Goal: Task Accomplishment & Management: Complete application form

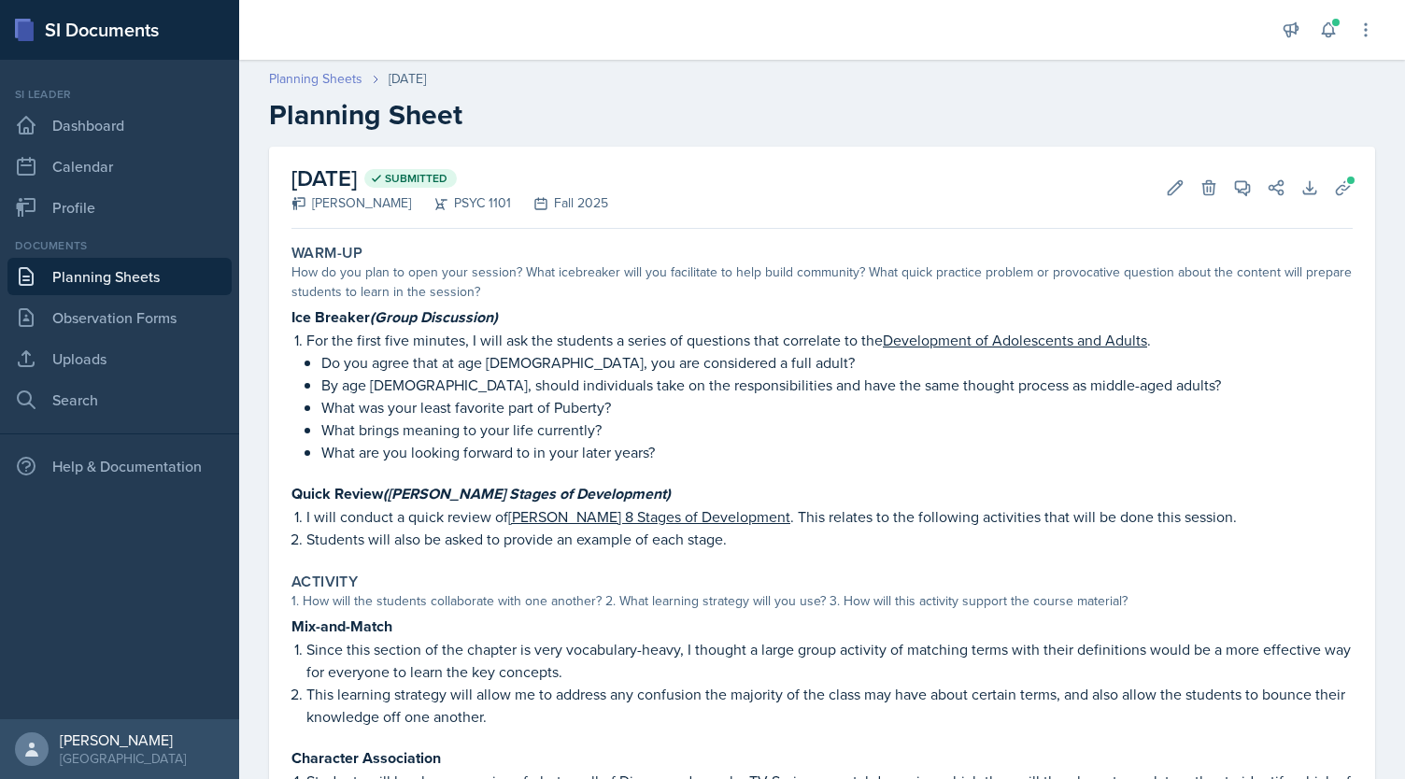
click at [306, 76] on link "Planning Sheets" at bounding box center [315, 79] width 93 height 20
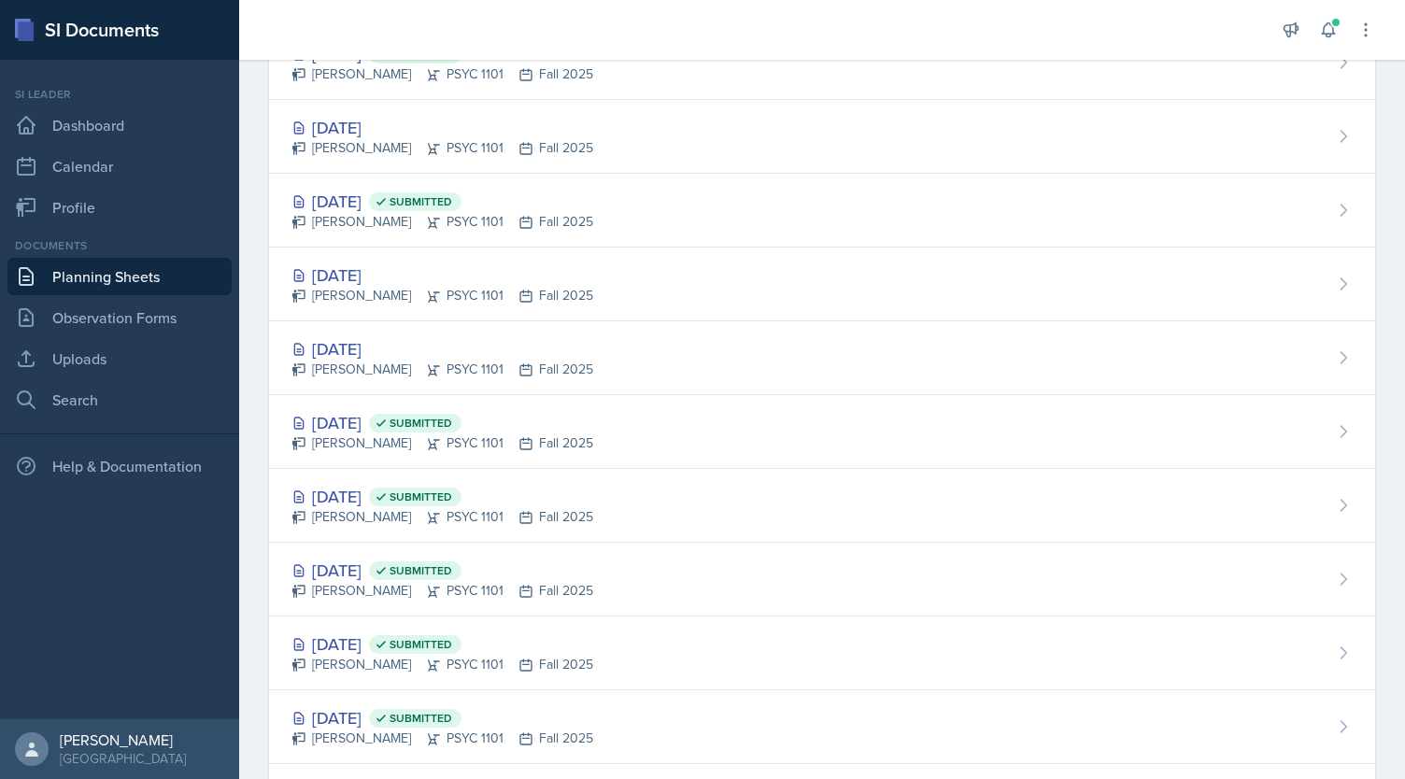
scroll to position [978, 0]
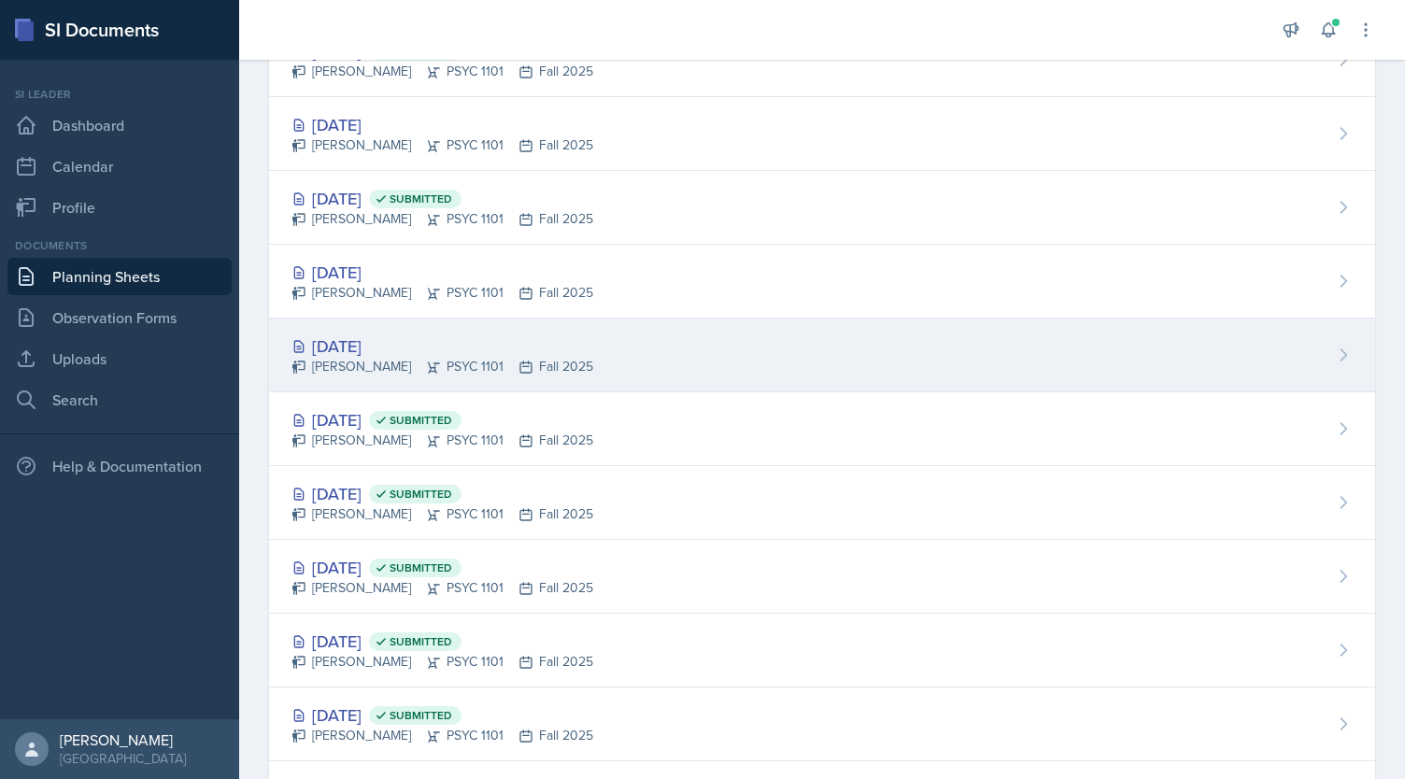
click at [481, 338] on div "[DATE]" at bounding box center [443, 346] width 302 height 25
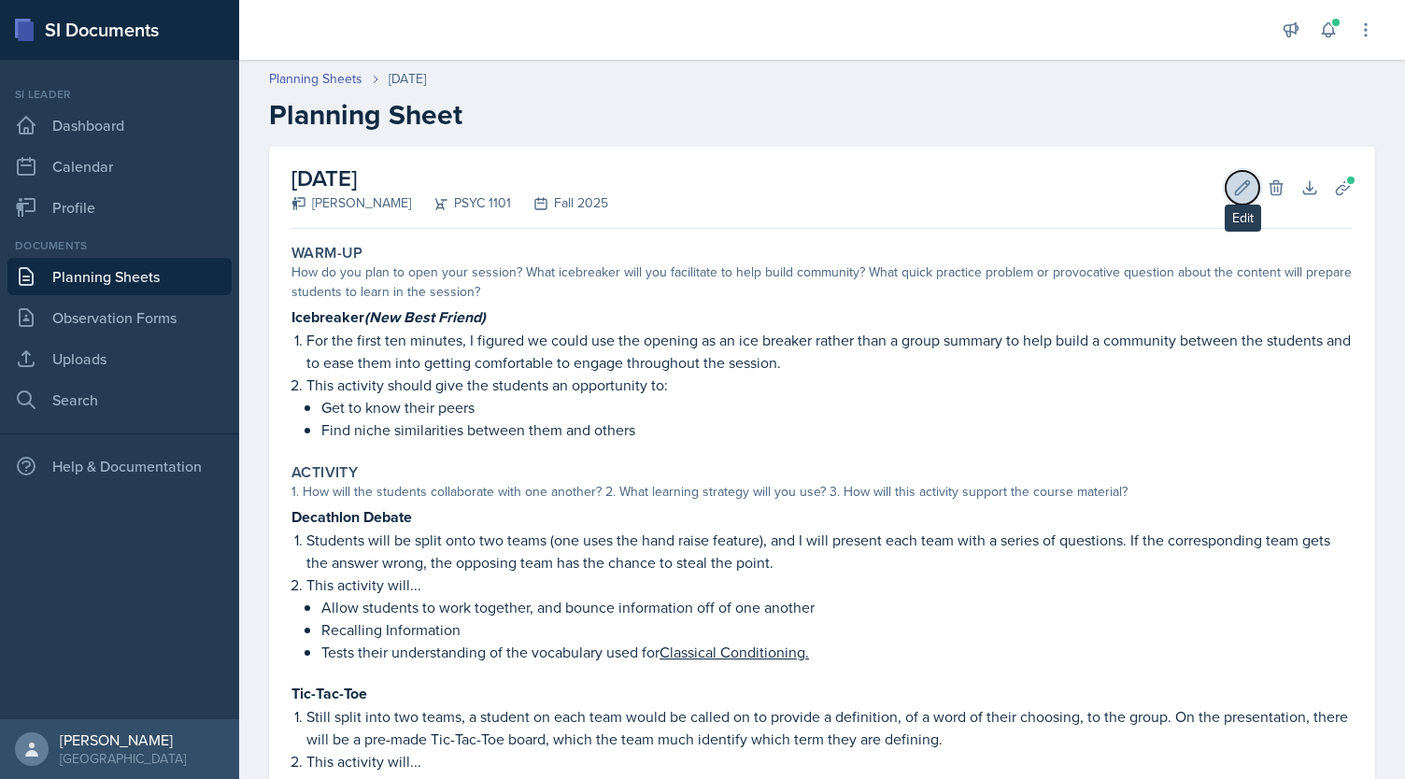
click at [1226, 176] on button "Edit" at bounding box center [1243, 188] width 34 height 34
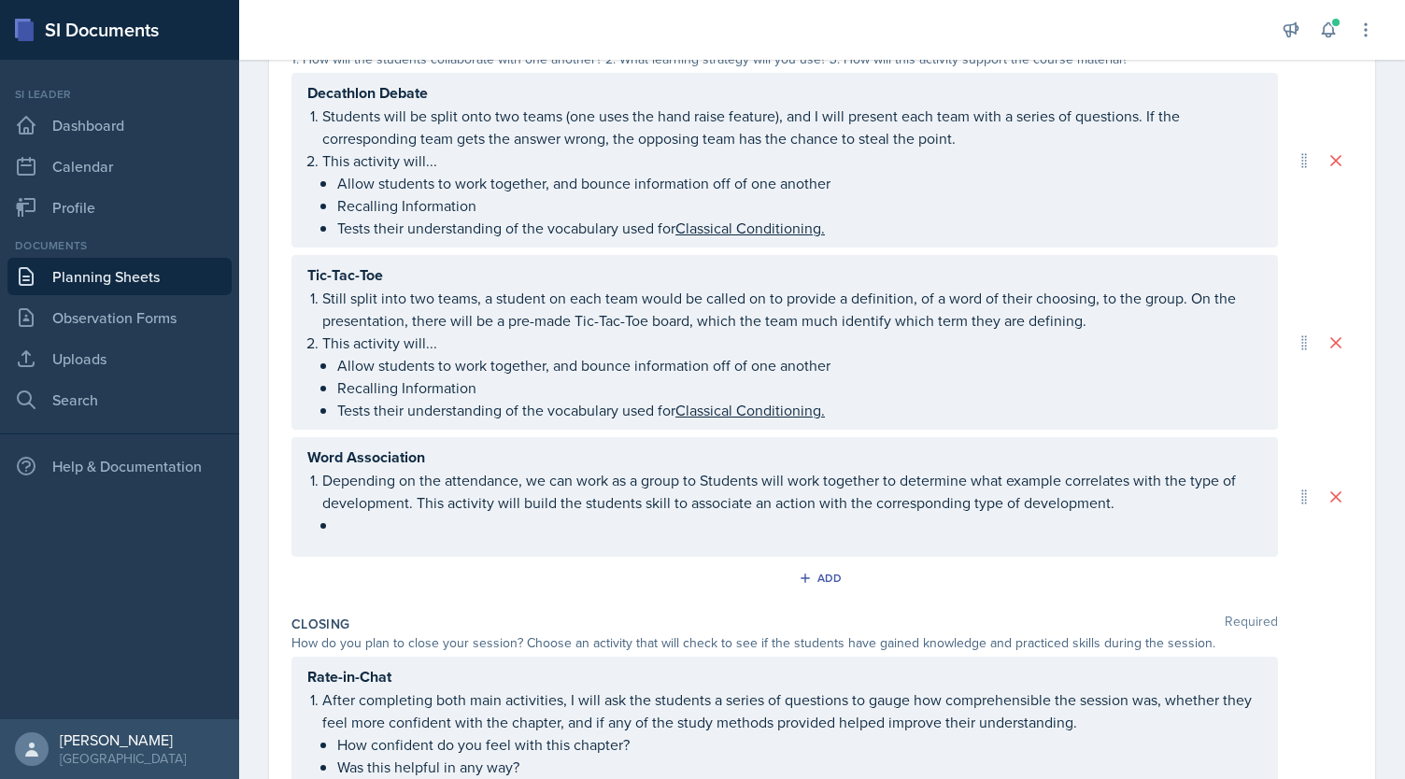
scroll to position [469, 0]
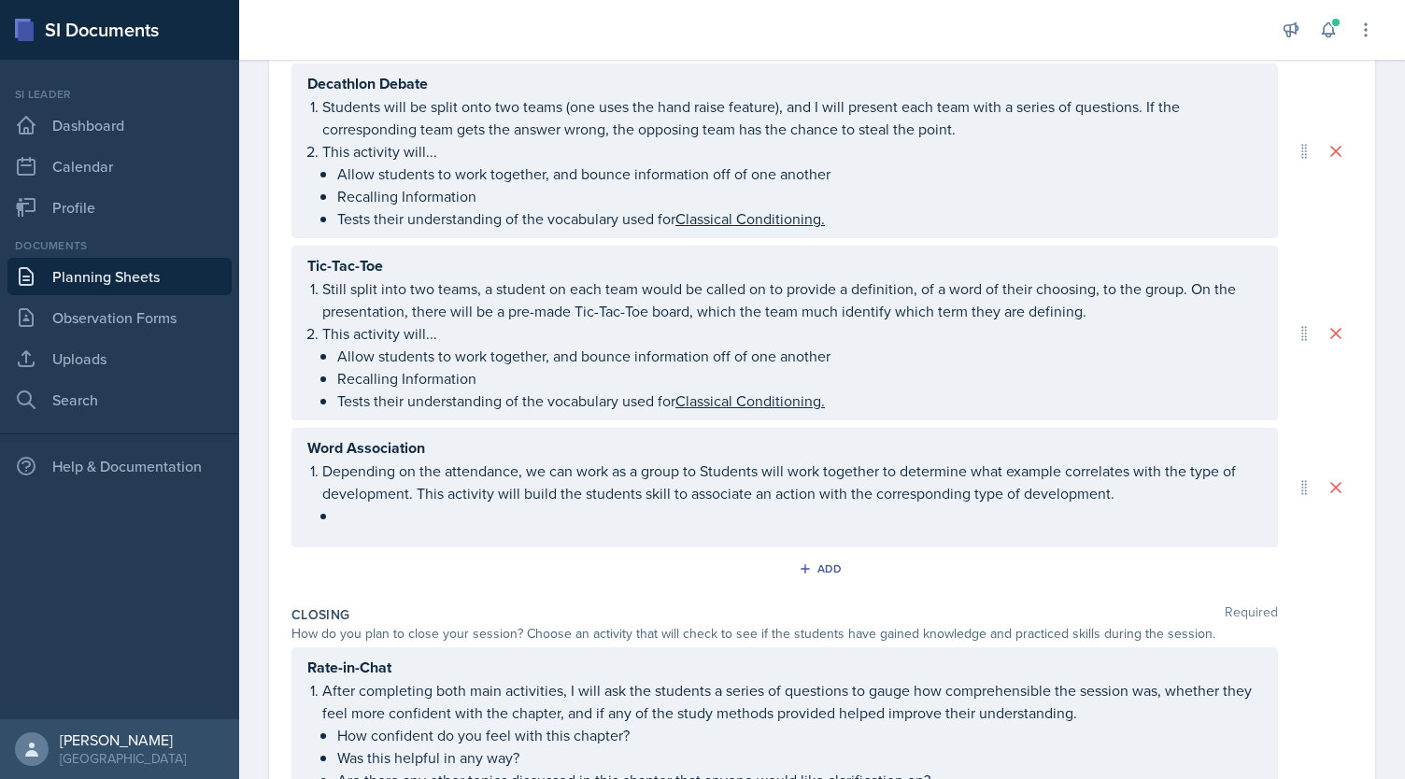
click at [693, 468] on p "Depending on the attendance, we can work as a group to Students will work toget…" at bounding box center [792, 482] width 940 height 45
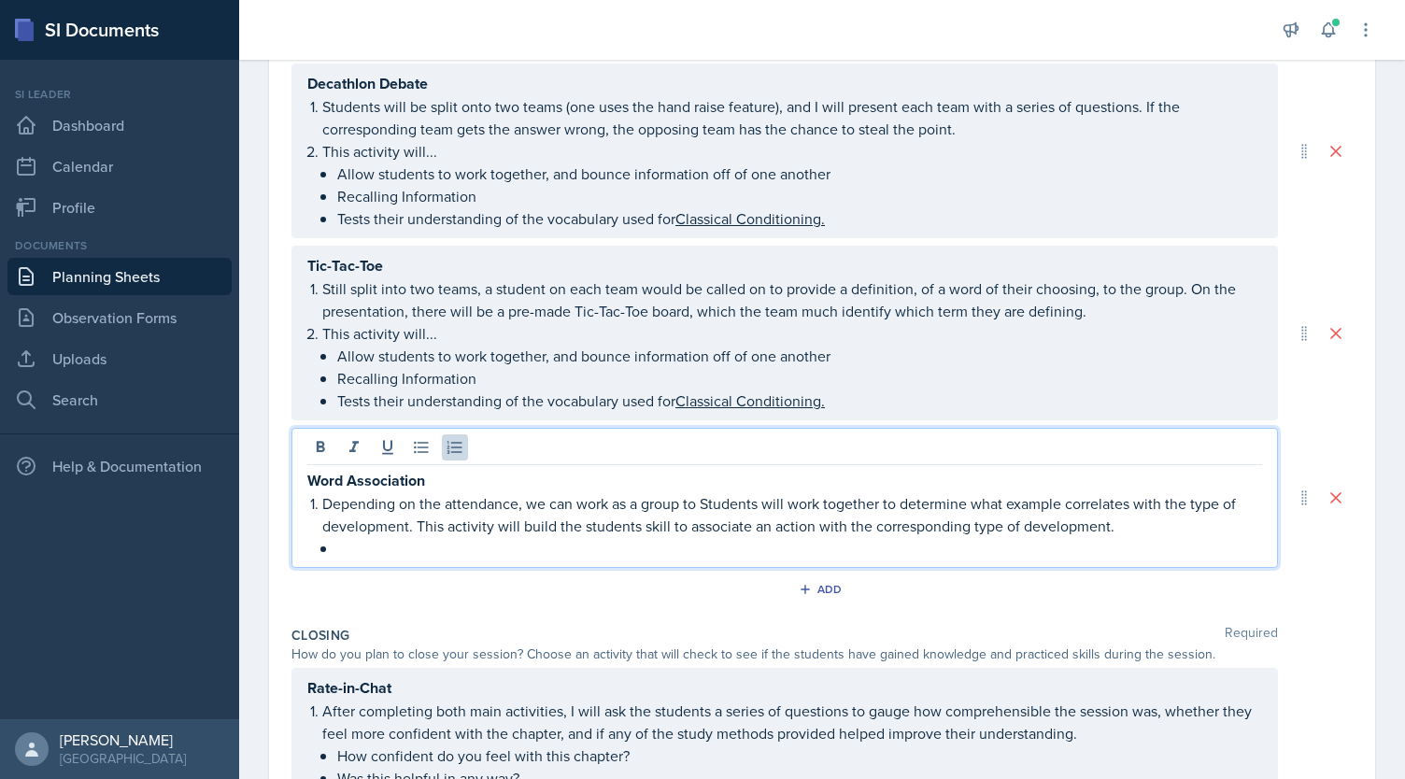
scroll to position [501, 0]
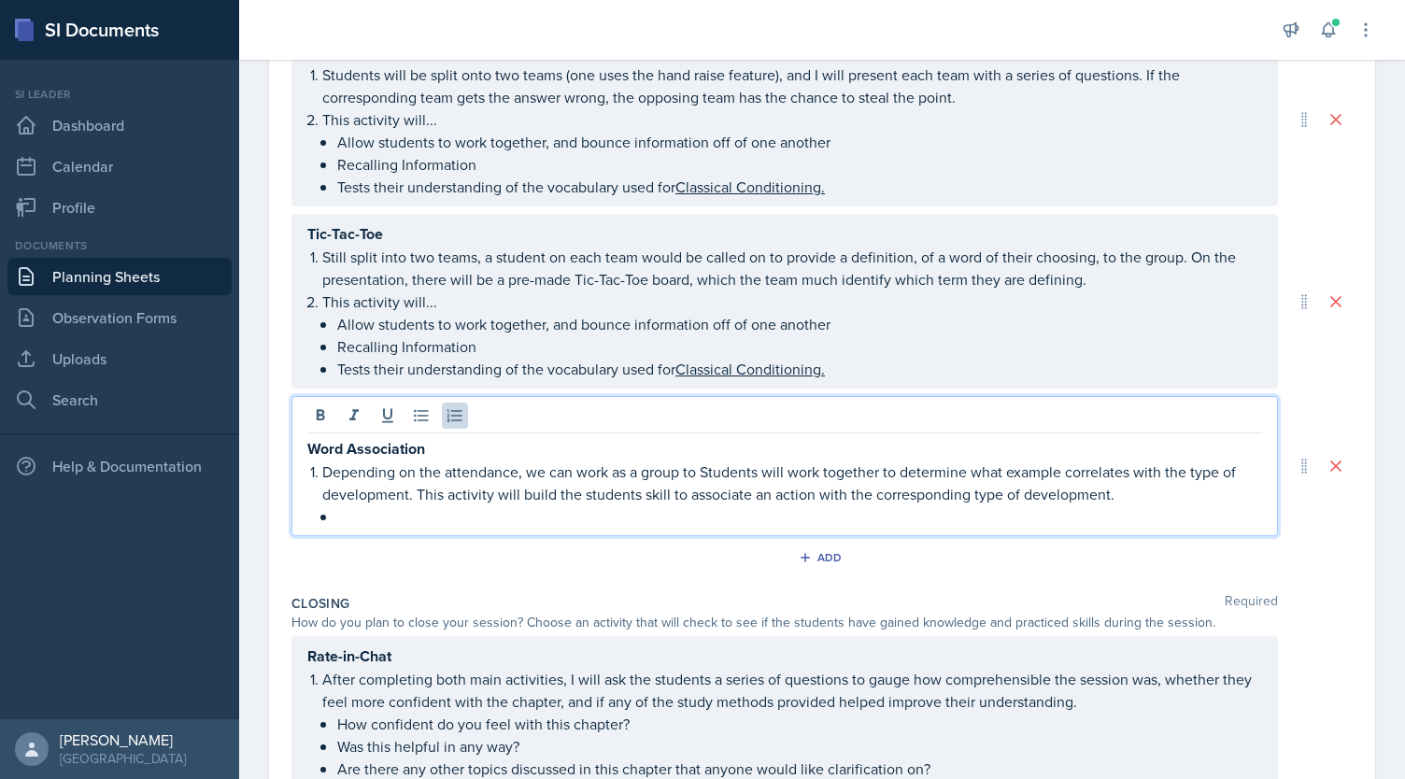
click at [526, 465] on p "Depending on the attendance, we can work as a group to Students will work toget…" at bounding box center [792, 483] width 940 height 45
click at [630, 470] on p "Depending on the attendance, we can work as a group to Students will work toget…" at bounding box center [792, 483] width 940 height 45
click at [534, 470] on p "Depending on the attendance, we can work in groups or as a class. Students will…" at bounding box center [792, 483] width 940 height 45
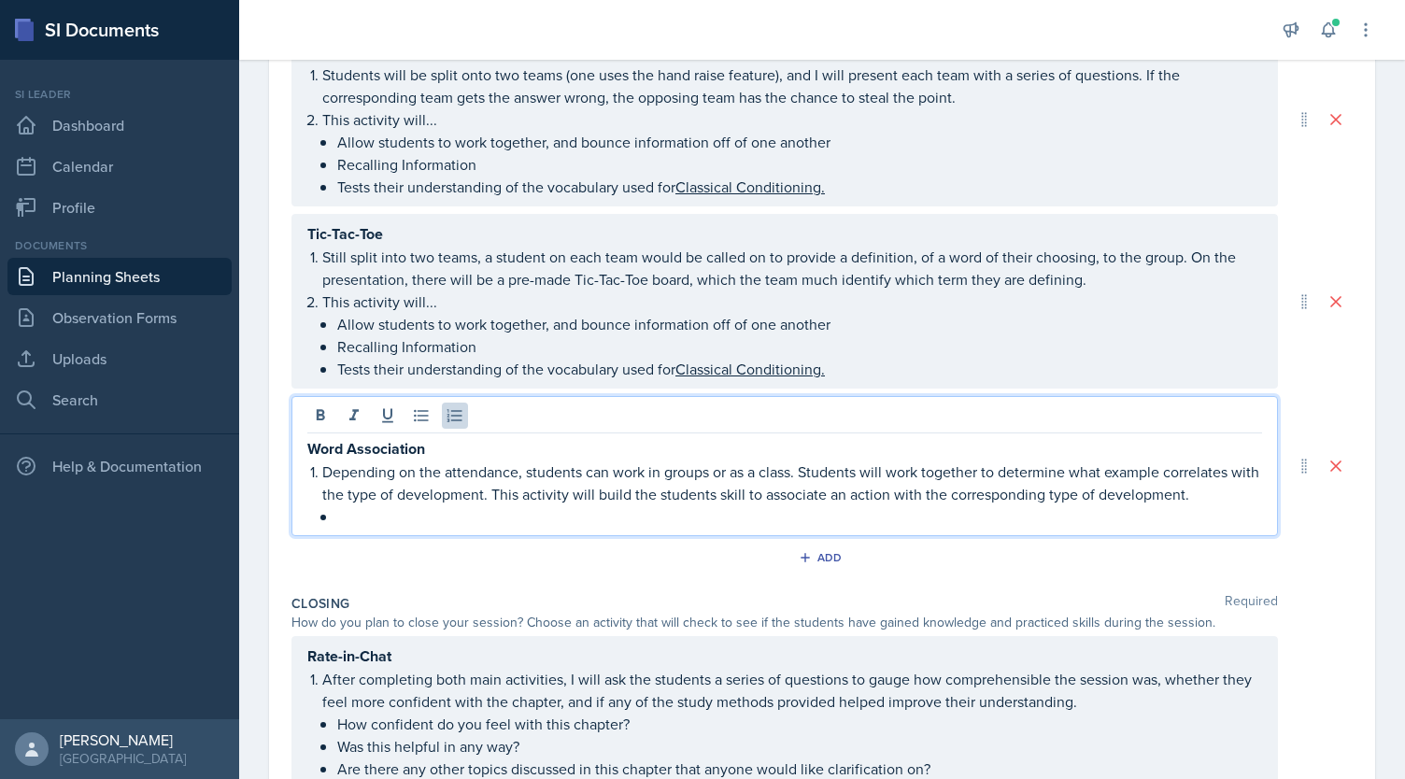
click at [555, 466] on p "Depending on the attendance, students can work in groups or as a class. Student…" at bounding box center [792, 483] width 940 height 45
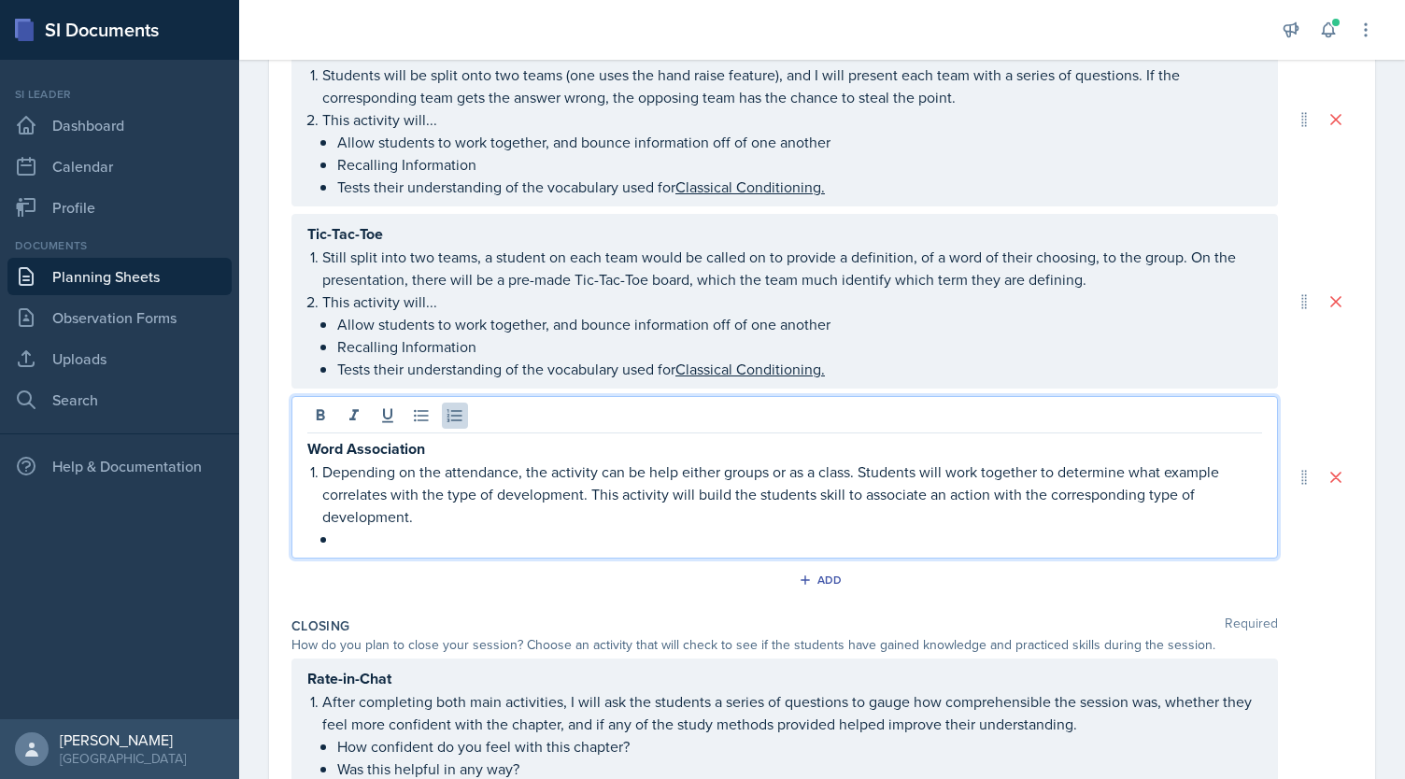
click at [666, 470] on p "Depending on the attendance, the activity can be help either groups or as a cla…" at bounding box center [792, 494] width 940 height 67
click at [1213, 472] on p "Depending on the attendance, the activity can be held in either groups or as a …" at bounding box center [792, 494] width 940 height 67
click at [325, 440] on strong "Word Association" at bounding box center [366, 448] width 118 height 21
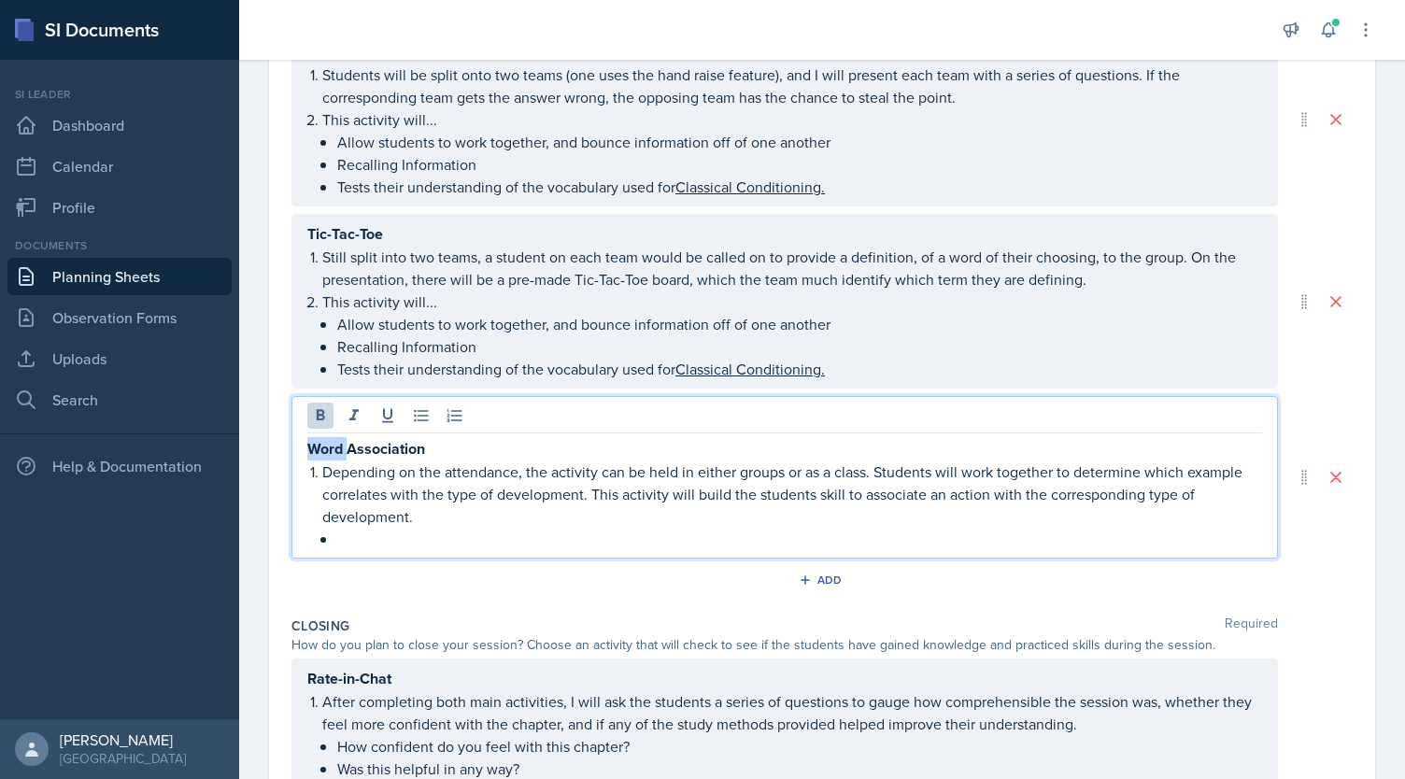
click at [325, 440] on strong "Word Association" at bounding box center [366, 448] width 118 height 21
click at [522, 483] on p "Depending on the attendance, the activity can be held in either groups or as a …" at bounding box center [792, 494] width 940 height 67
click at [924, 488] on p "Depending on the attendance, the activity can be held in either groups or as a …" at bounding box center [792, 494] width 940 height 67
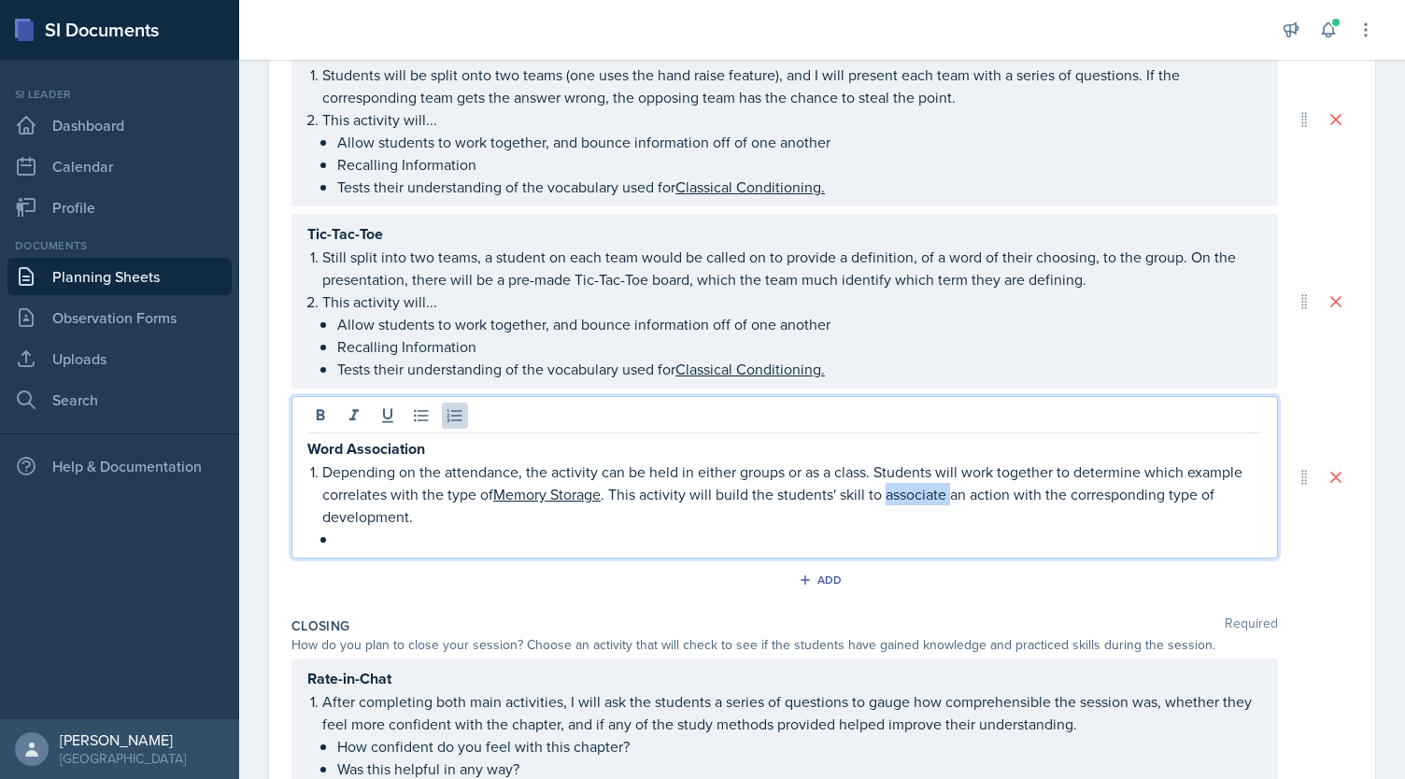
click at [924, 488] on p "Depending on the attendance, the activity can be held in either groups or as a …" at bounding box center [792, 494] width 940 height 67
click at [1000, 493] on p "Depending on the attendance, the activity can be held in either groups or as a …" at bounding box center [792, 494] width 940 height 67
click at [1163, 490] on p "Depending on the attendance, the activity can be held in either groups or as a …" at bounding box center [792, 494] width 940 height 67
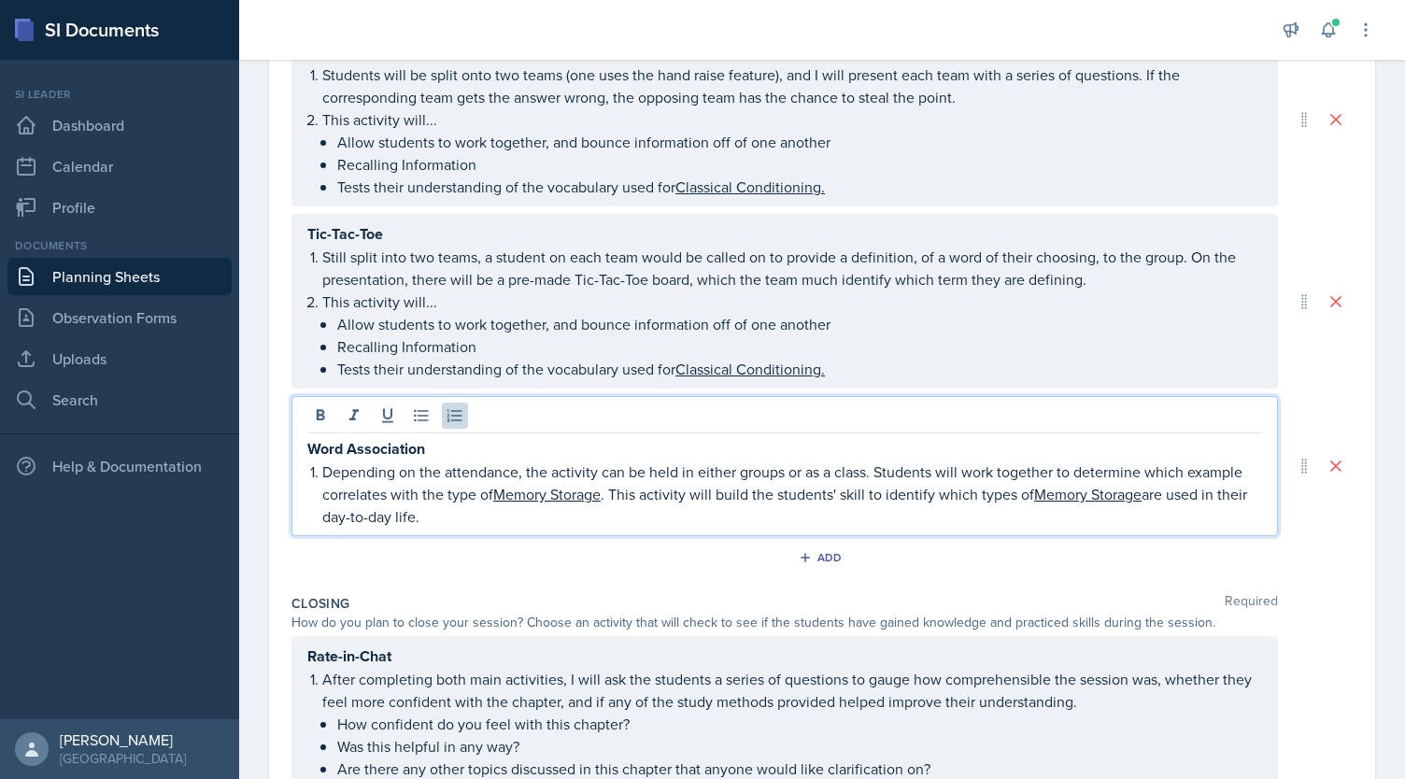
click at [474, 515] on p "Depending on the attendance, the activity can be held in either groups or as a …" at bounding box center [792, 494] width 940 height 67
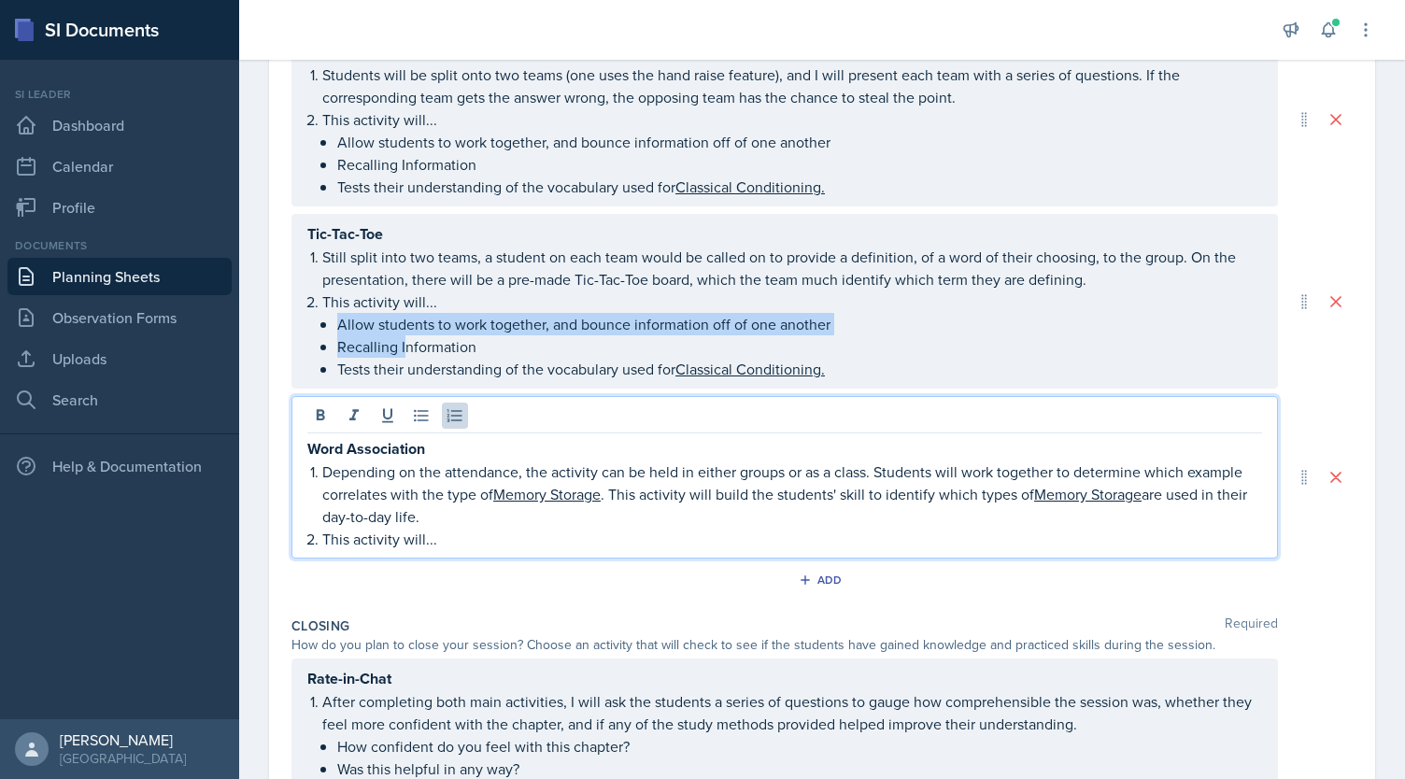
scroll to position [534, 0]
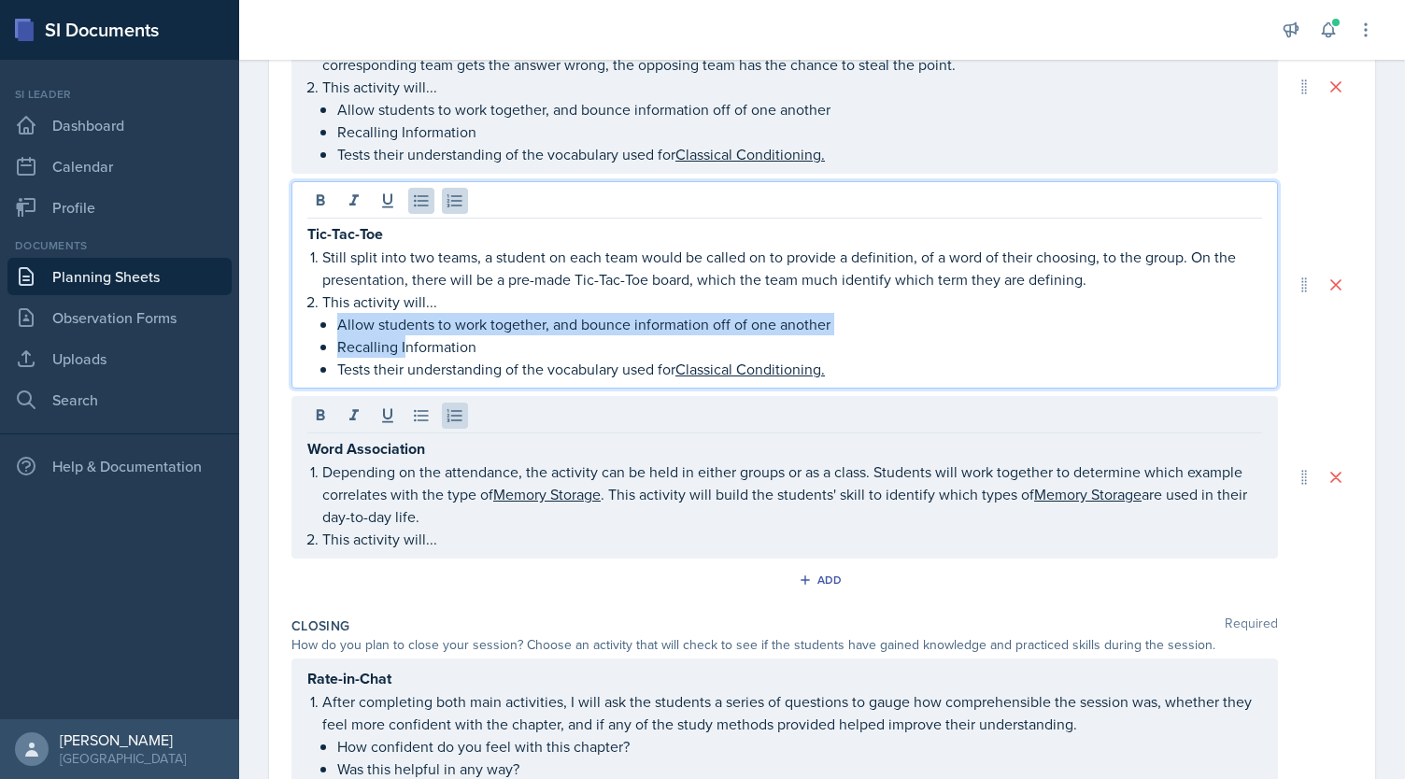
drag, startPoint x: 339, startPoint y: 323, endPoint x: 681, endPoint y: 367, distance: 344.8
click at [681, 367] on ul "Allow students to work together, and bounce information off of one another Reca…" at bounding box center [799, 346] width 925 height 67
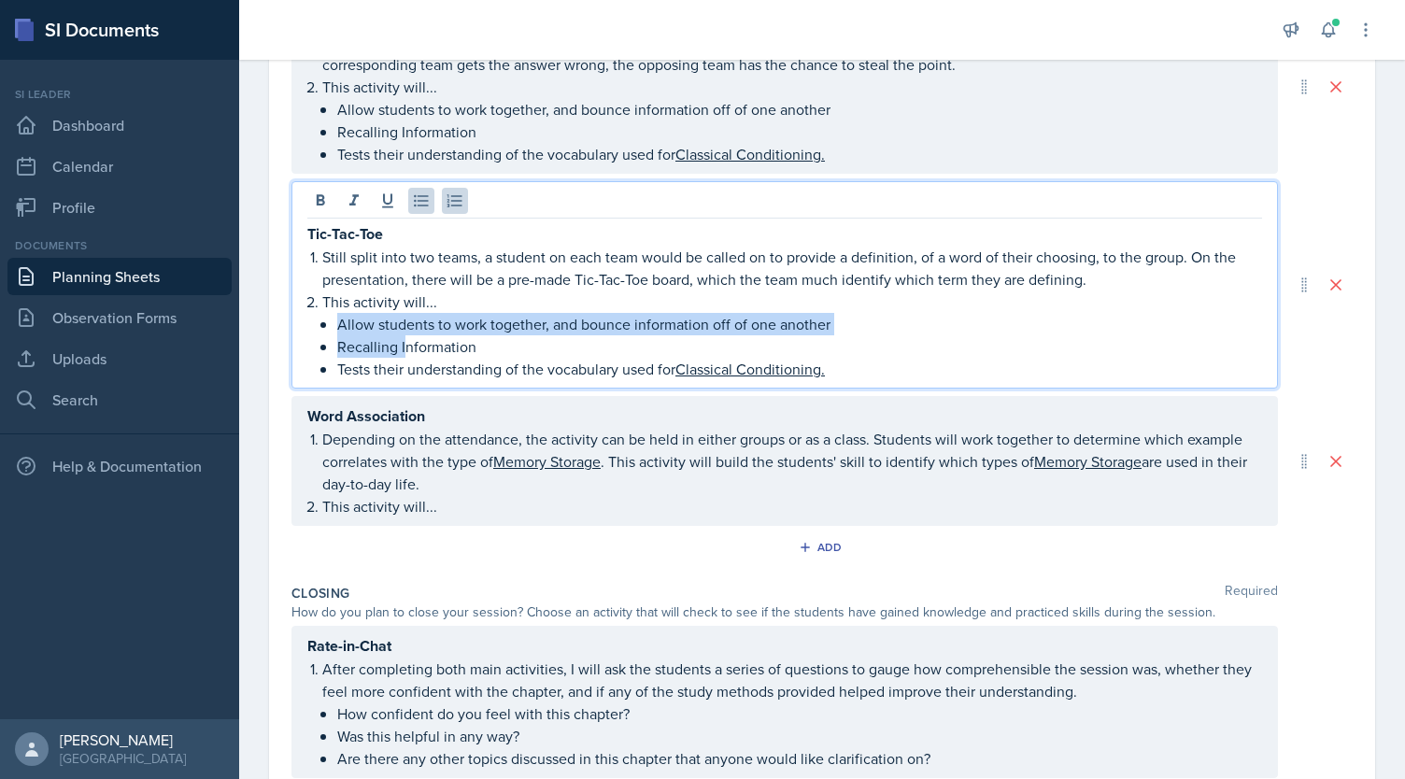
copy ul "Allow students to work together, and bounce information off of one another Reca…"
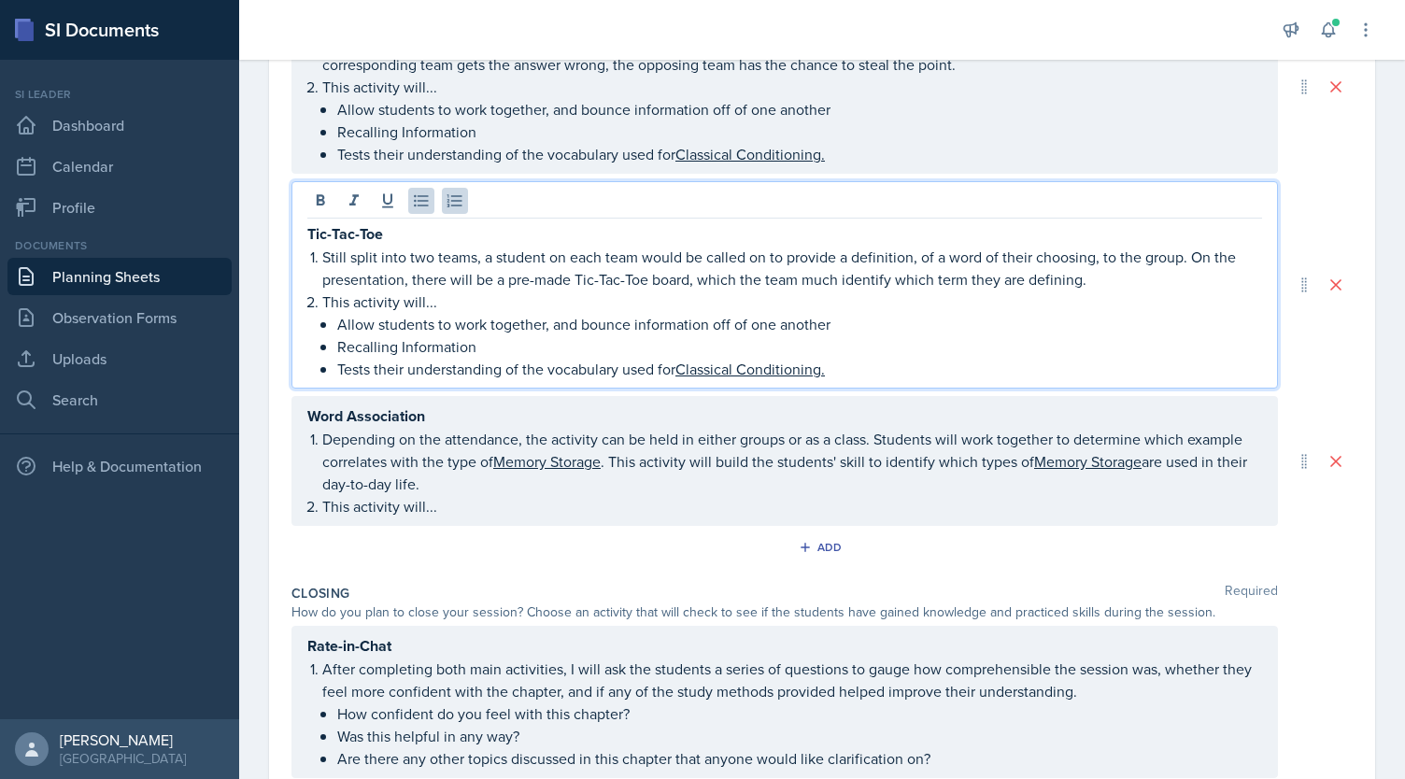
click at [454, 507] on ol "Depending on the attendance, the activity can be held in either groups or as a …" at bounding box center [792, 473] width 940 height 90
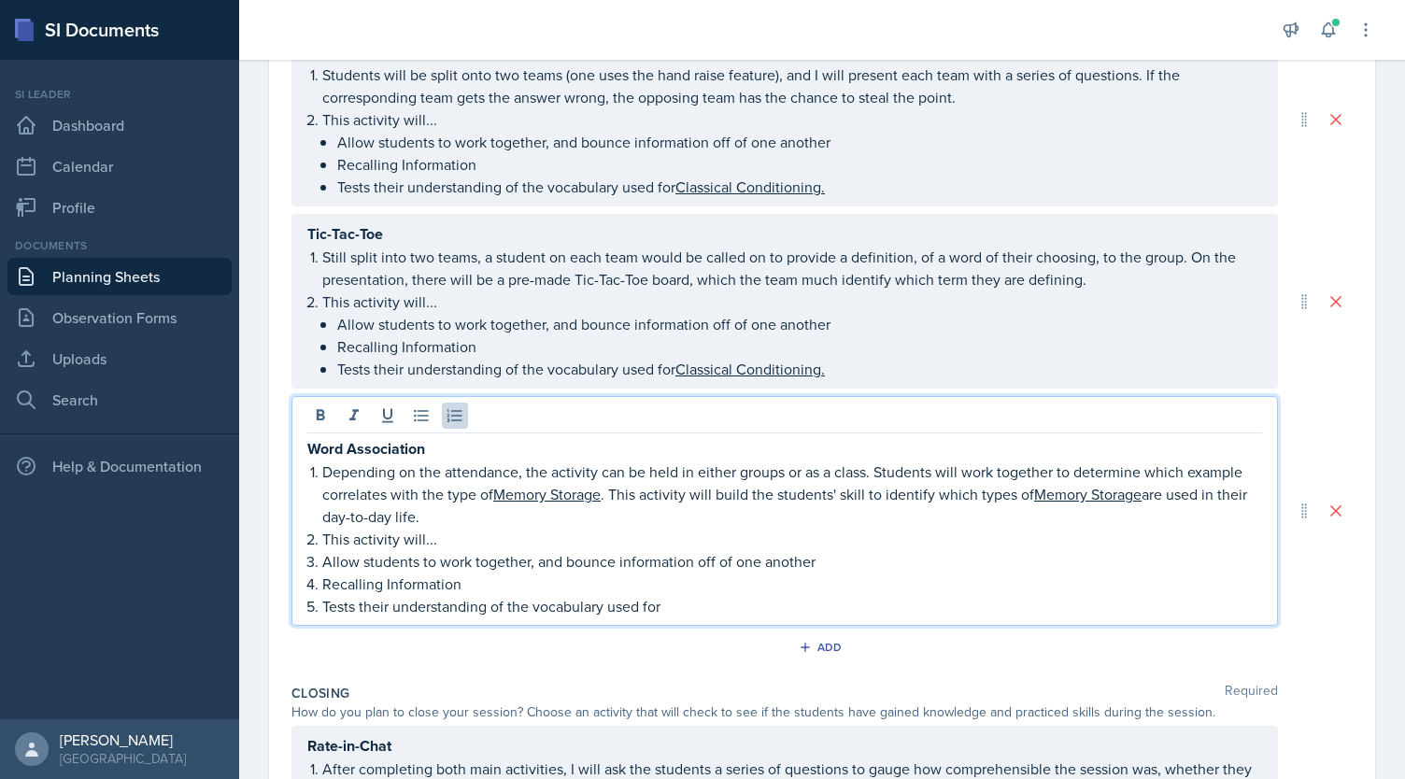
drag, startPoint x: 321, startPoint y: 556, endPoint x: 719, endPoint y: 625, distance: 404.0
click at [719, 625] on div "Activity Required 1. How will the students collaborate with one another? 2. Wha…" at bounding box center [822, 329] width 1061 height 694
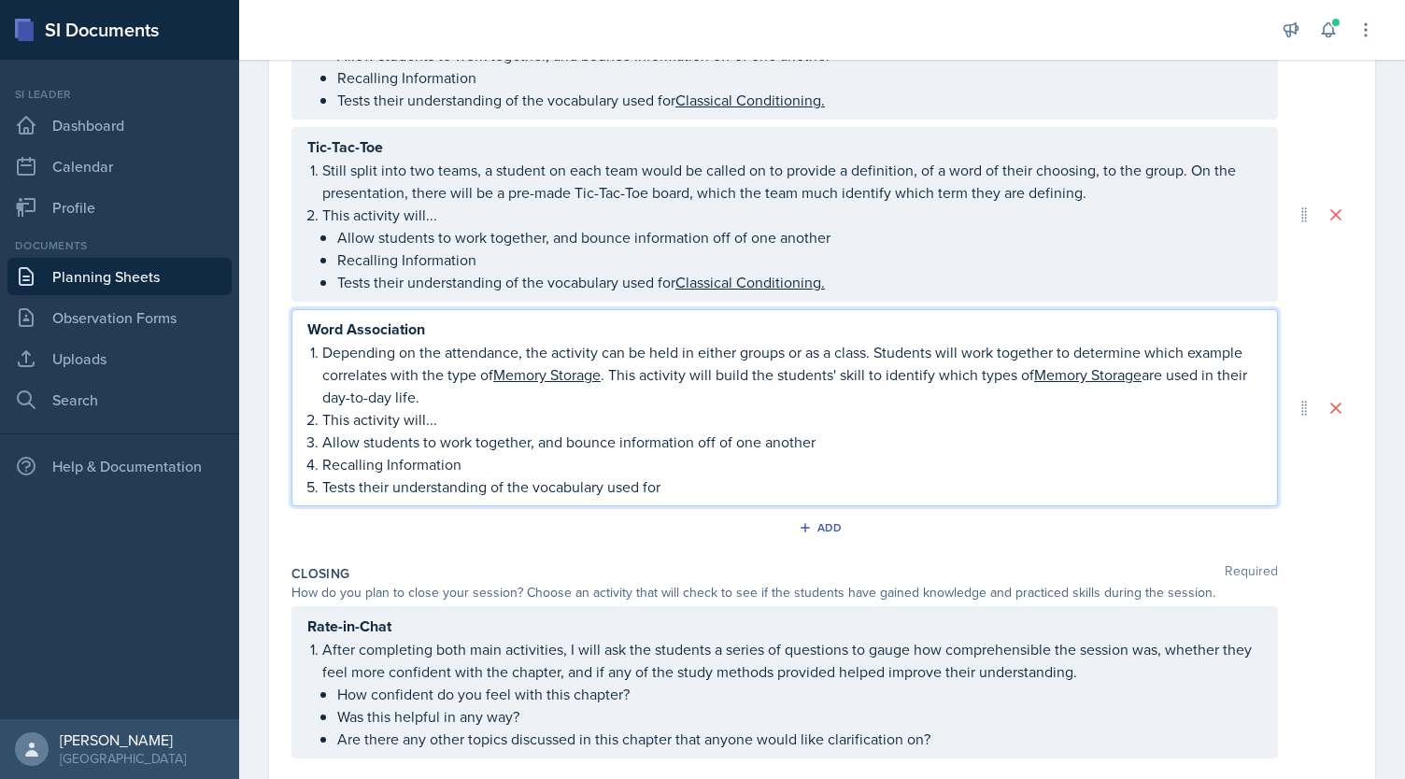
scroll to position [589, 0]
click at [325, 446] on p "Allow students to work together, and bounce information off of one another" at bounding box center [792, 441] width 940 height 22
click at [609, 468] on p "Recalling Information" at bounding box center [792, 463] width 940 height 22
click at [322, 442] on p "Allow students to work together, and bounce information off of one another" at bounding box center [792, 441] width 940 height 22
click at [322, 458] on li "Recalling Information" at bounding box center [792, 463] width 940 height 22
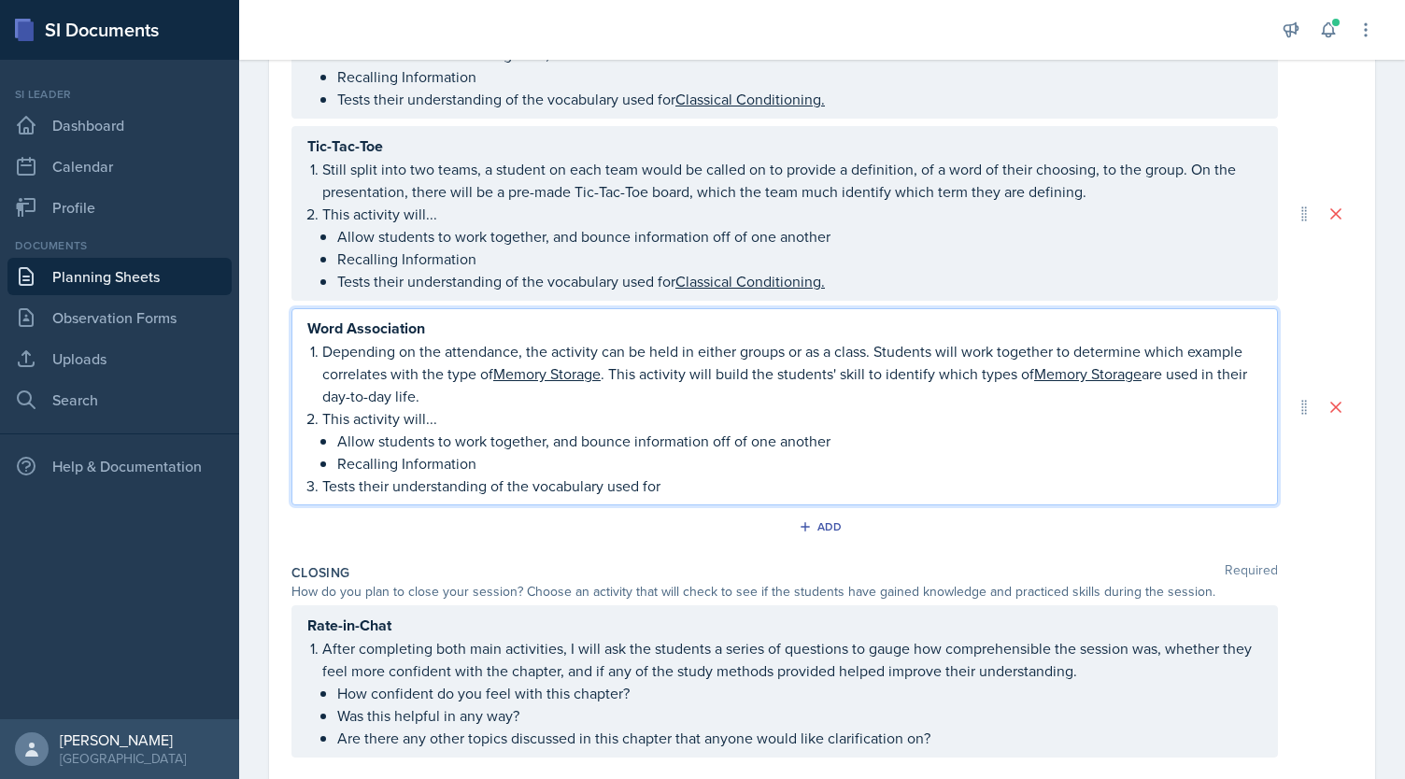
click at [327, 476] on p "Tests their understanding of the vocabulary used for" at bounding box center [792, 486] width 940 height 22
click at [366, 278] on p "Tests their understanding of the vocabulary used for Classical Conditioning." at bounding box center [799, 281] width 925 height 22
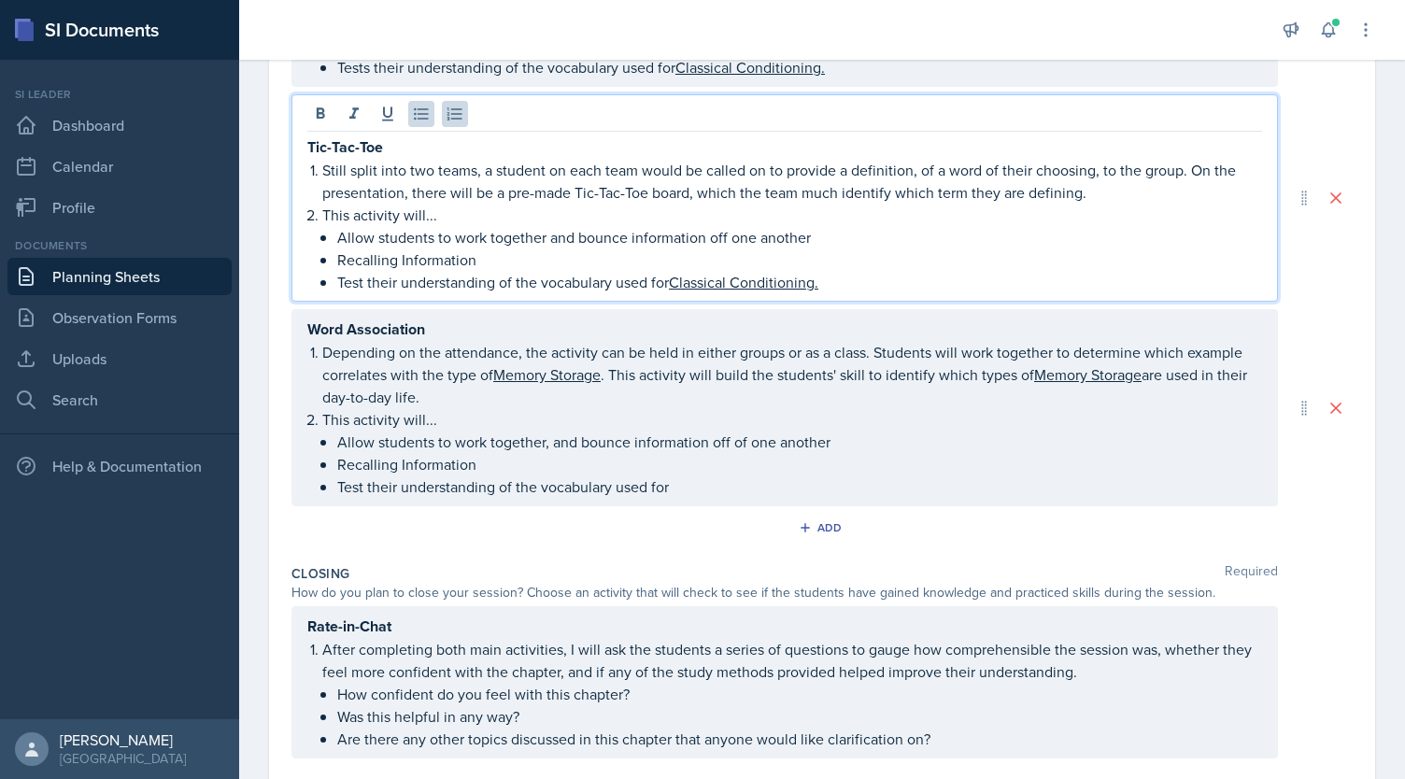
click at [545, 438] on li "This activity will... Allow students to work together, and bounce information o…" at bounding box center [792, 453] width 940 height 90
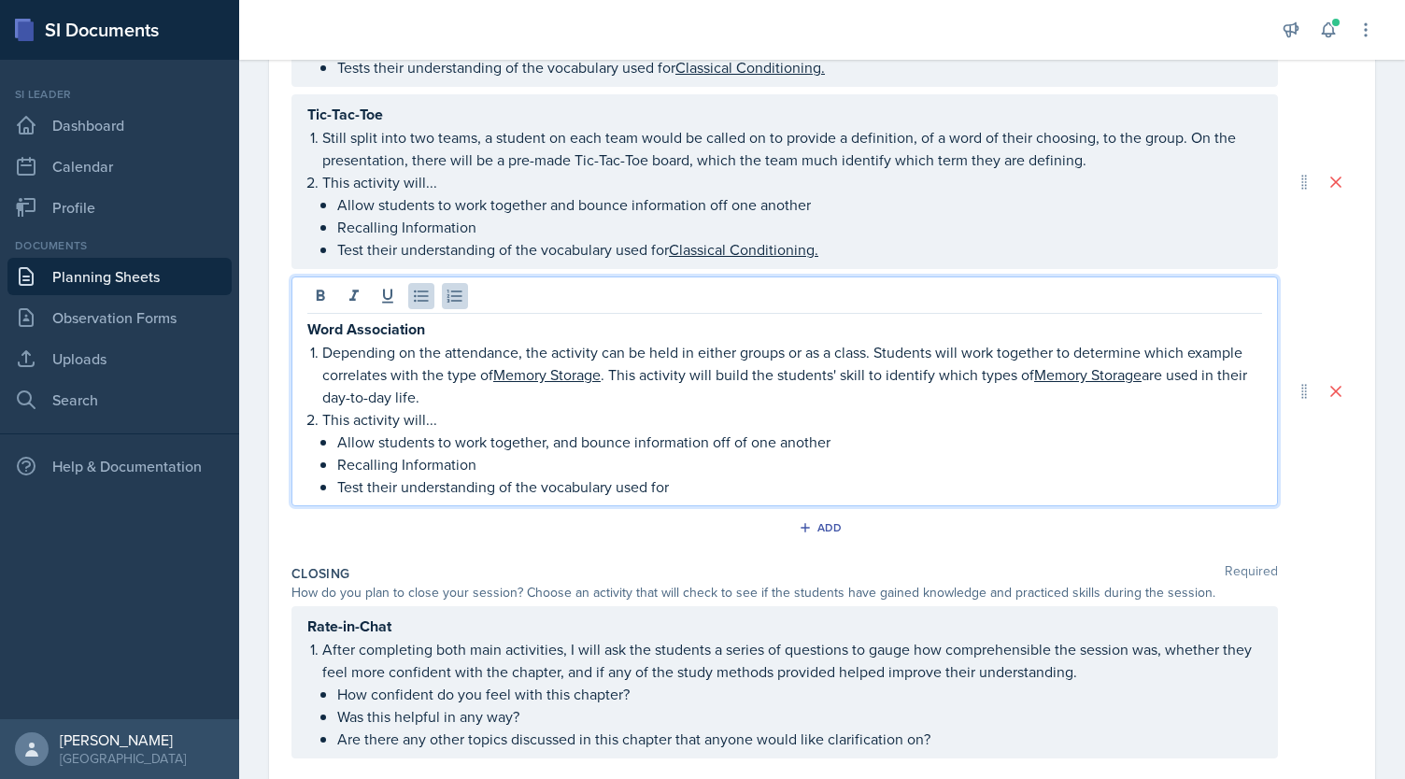
scroll to position [589, 0]
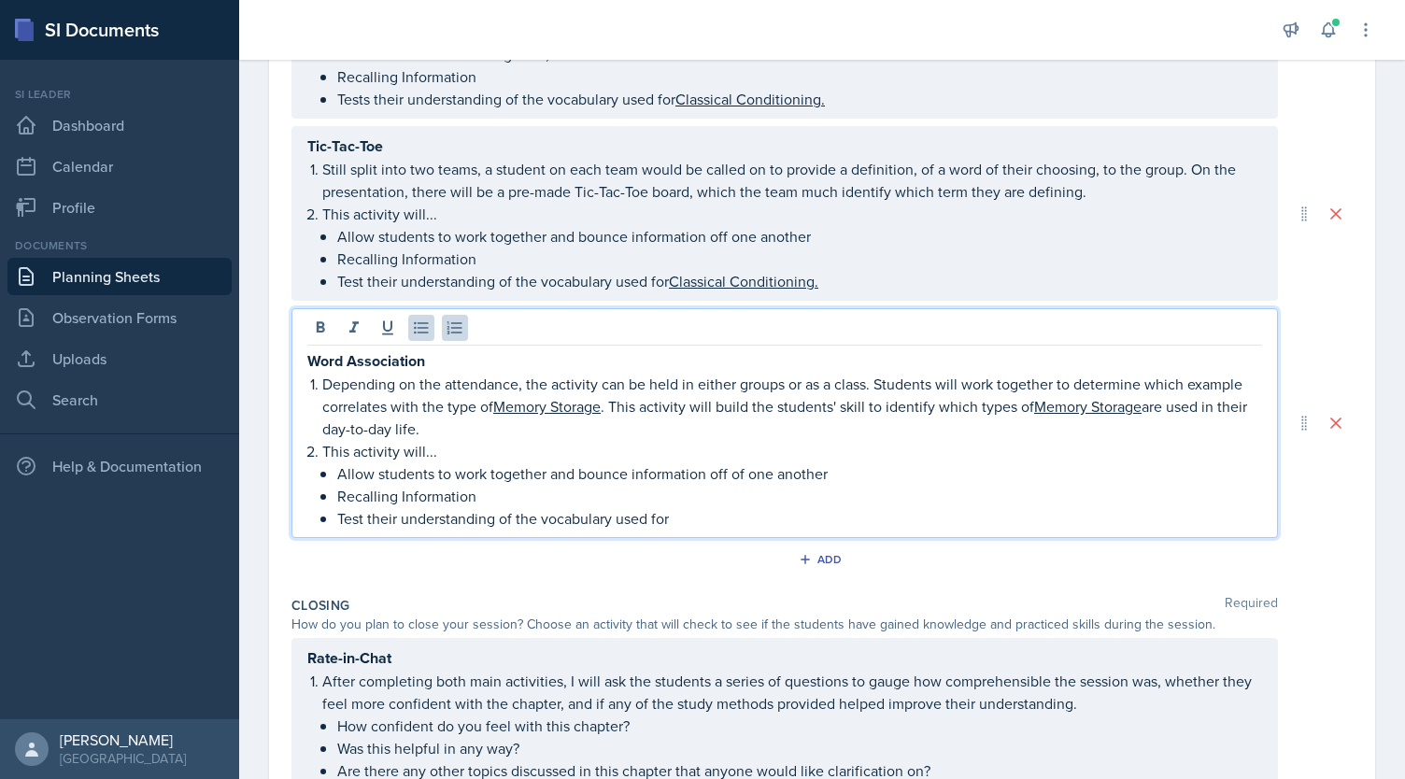
click at [736, 472] on p "Allow students to work together and bounce information off of one another" at bounding box center [799, 474] width 925 height 22
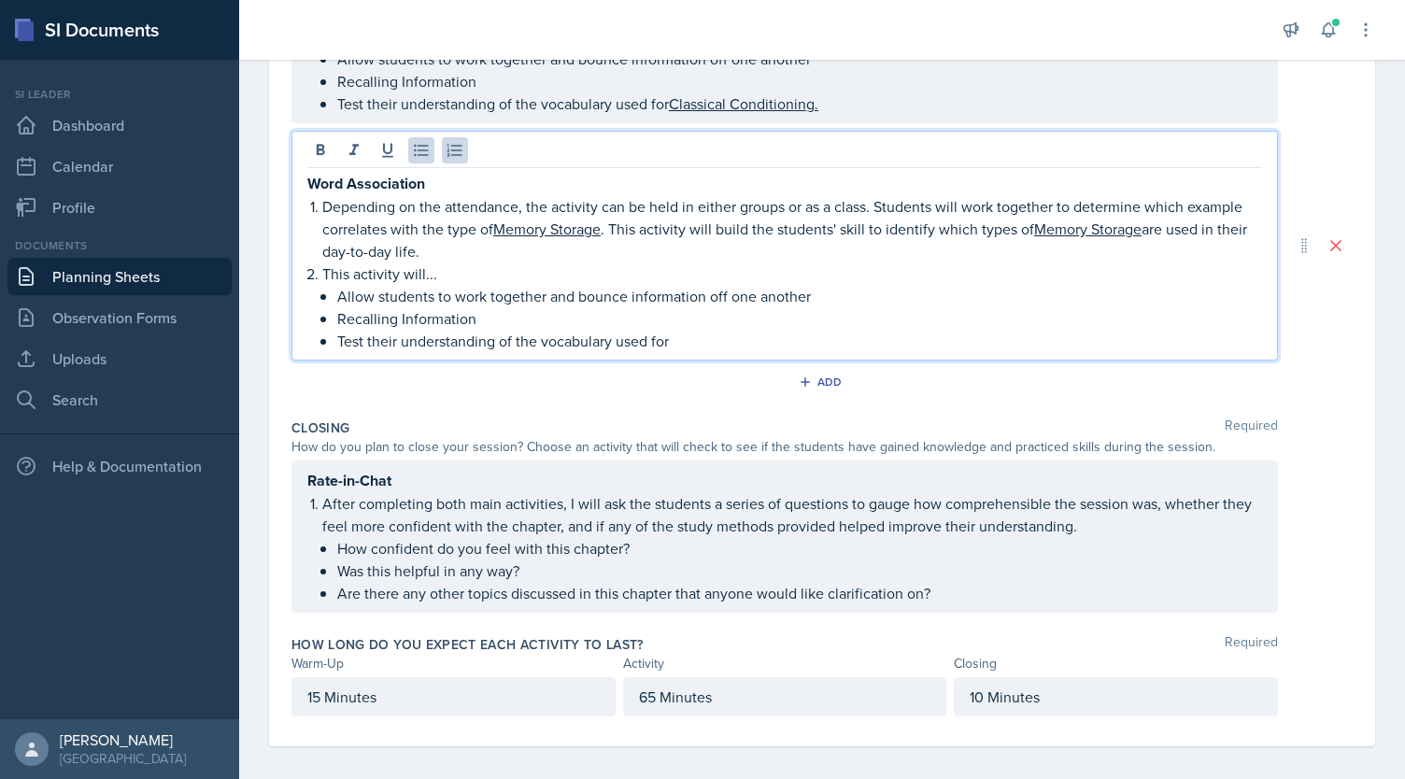
click at [929, 395] on div "Add" at bounding box center [822, 386] width 1061 height 36
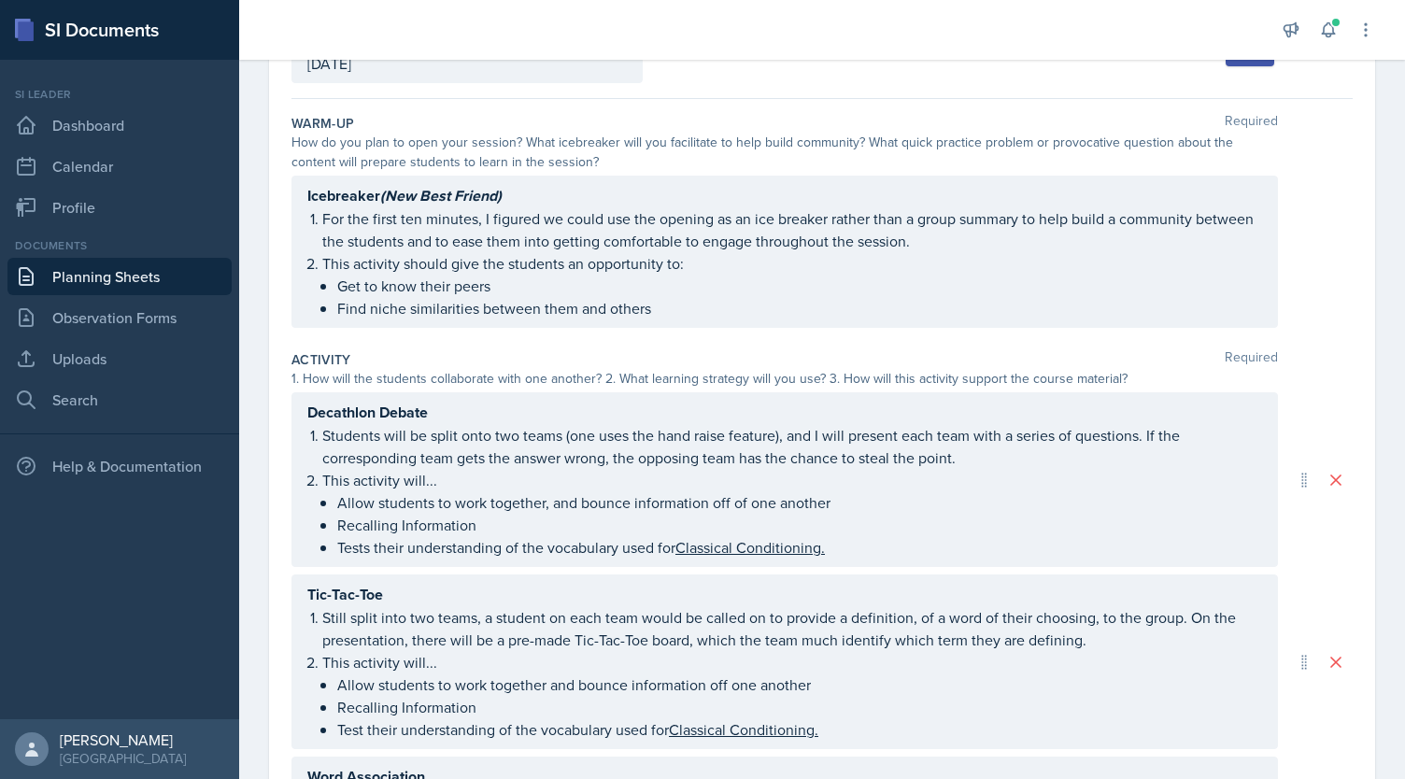
scroll to position [0, 0]
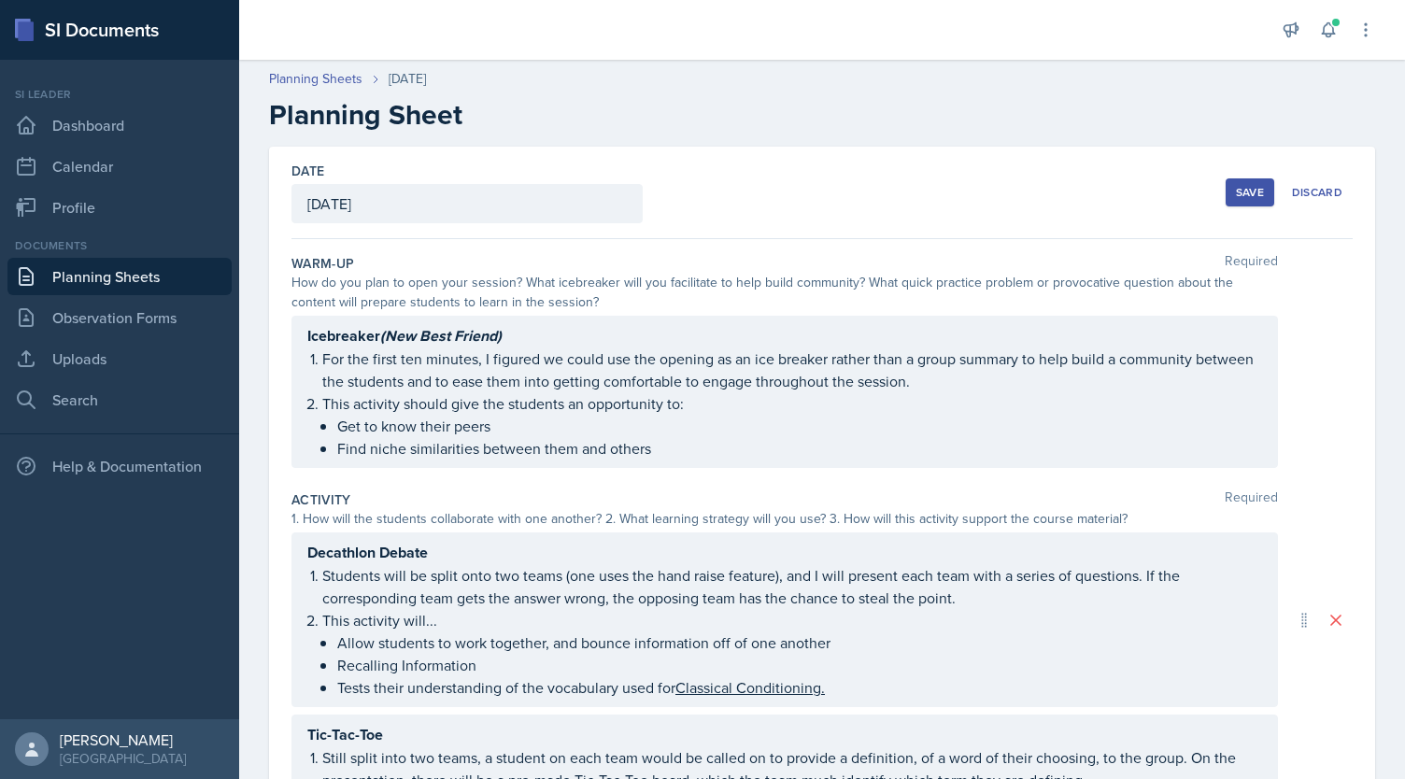
click at [1236, 195] on div "Save" at bounding box center [1250, 192] width 28 height 15
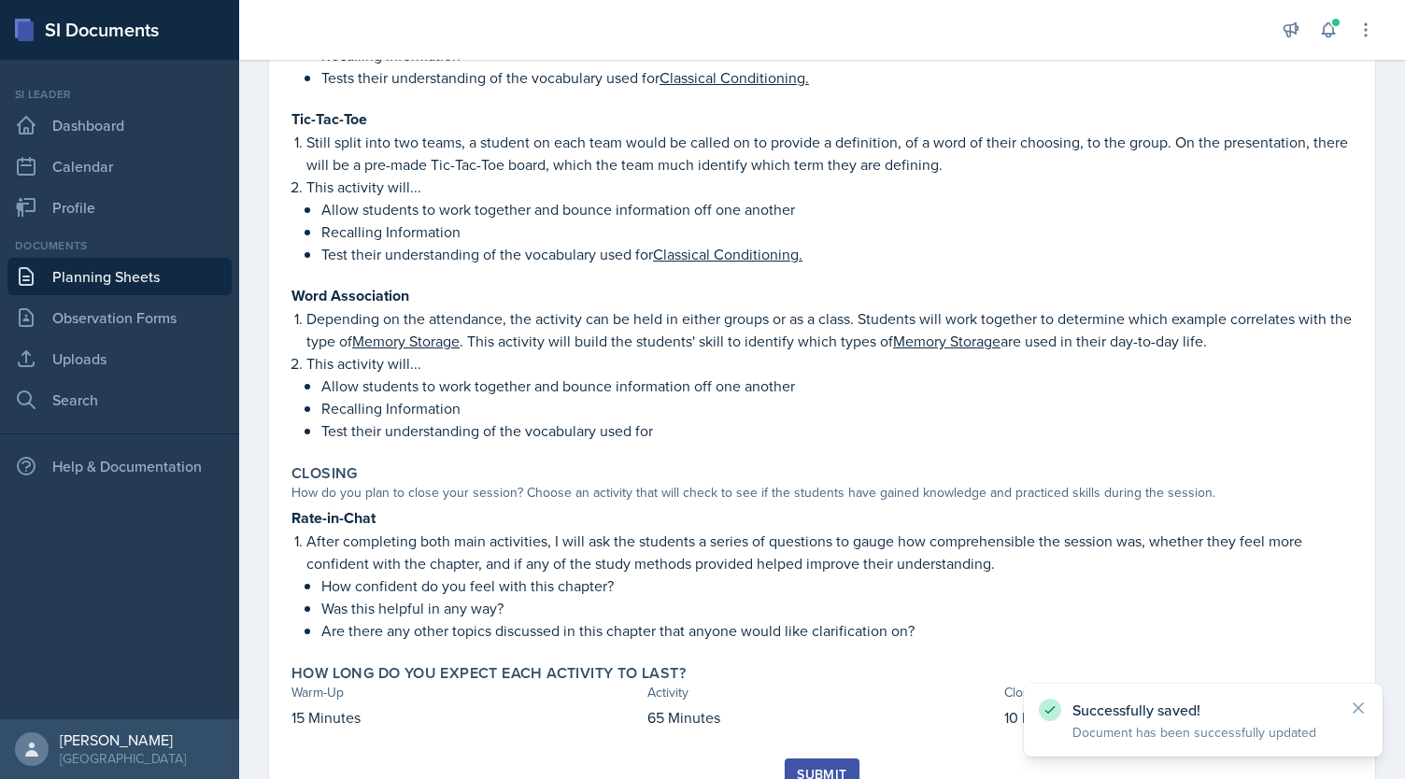
scroll to position [650, 0]
